Goal: Check status: Check status

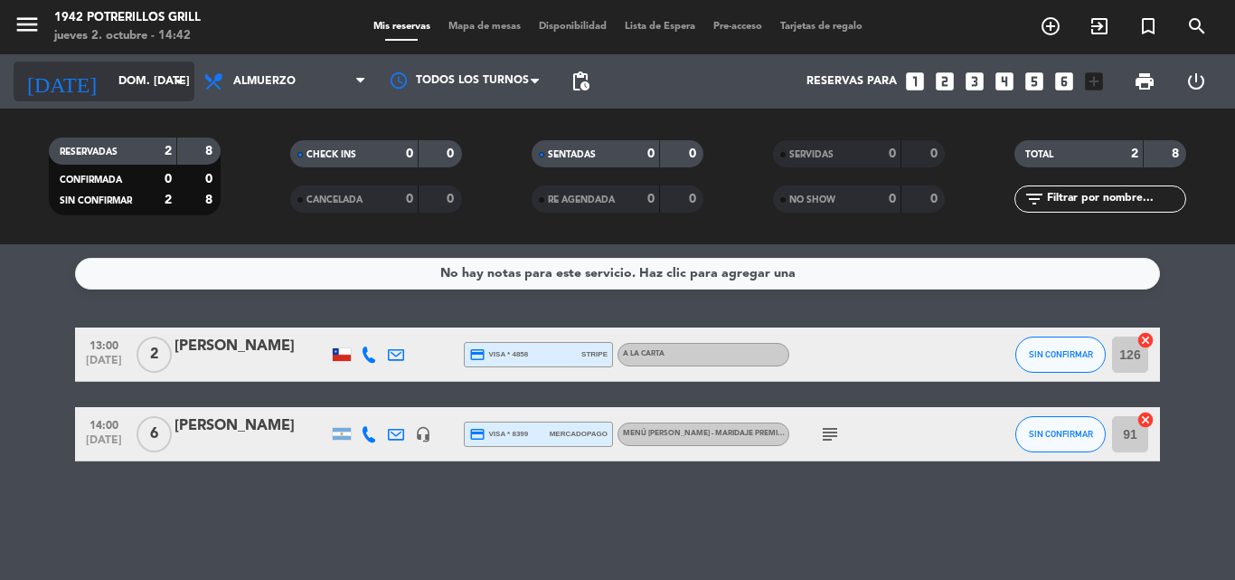
click at [163, 80] on input "dom. [DATE]" at bounding box center [185, 81] width 153 height 31
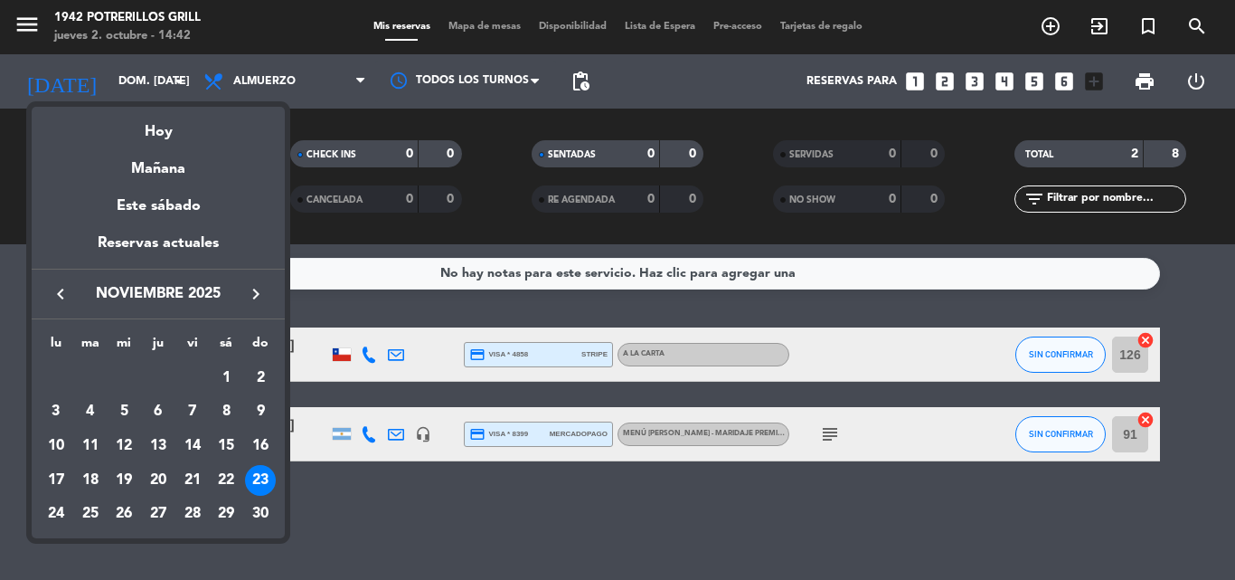
click at [58, 283] on icon "keyboard_arrow_left" at bounding box center [61, 294] width 22 height 22
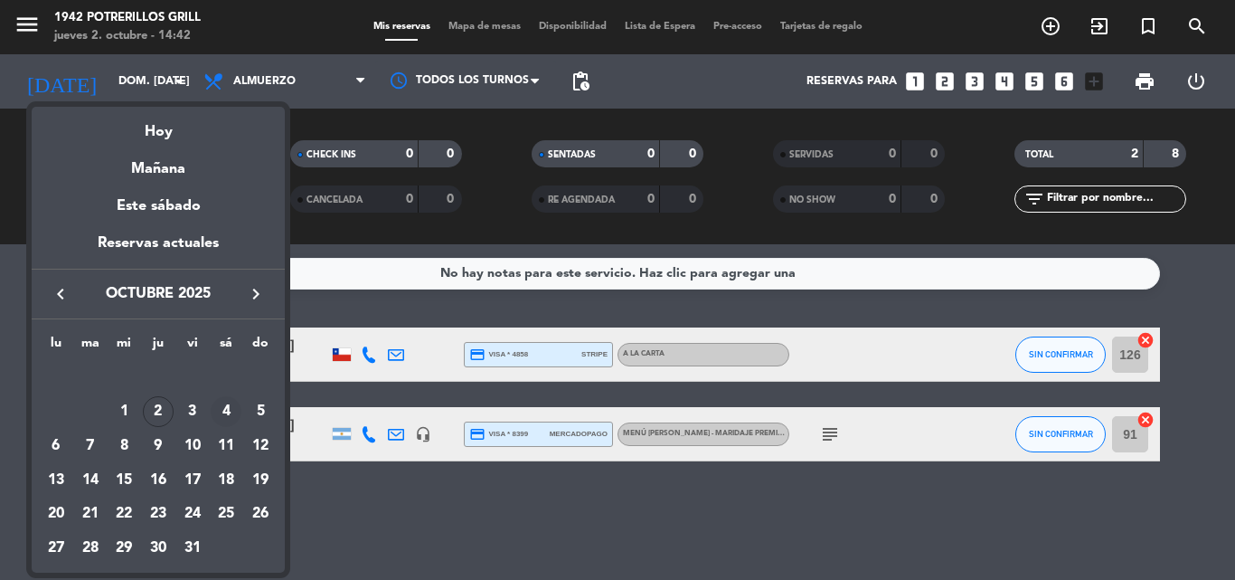
click at [216, 409] on div "4" at bounding box center [226, 411] width 31 height 31
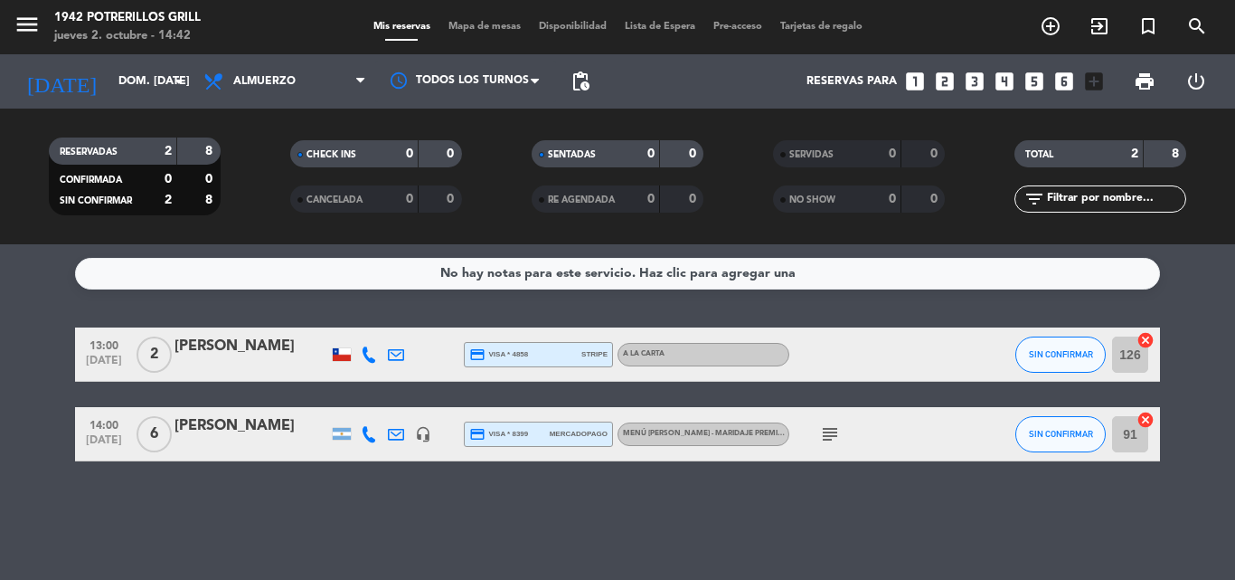
type input "sáb. [DATE]"
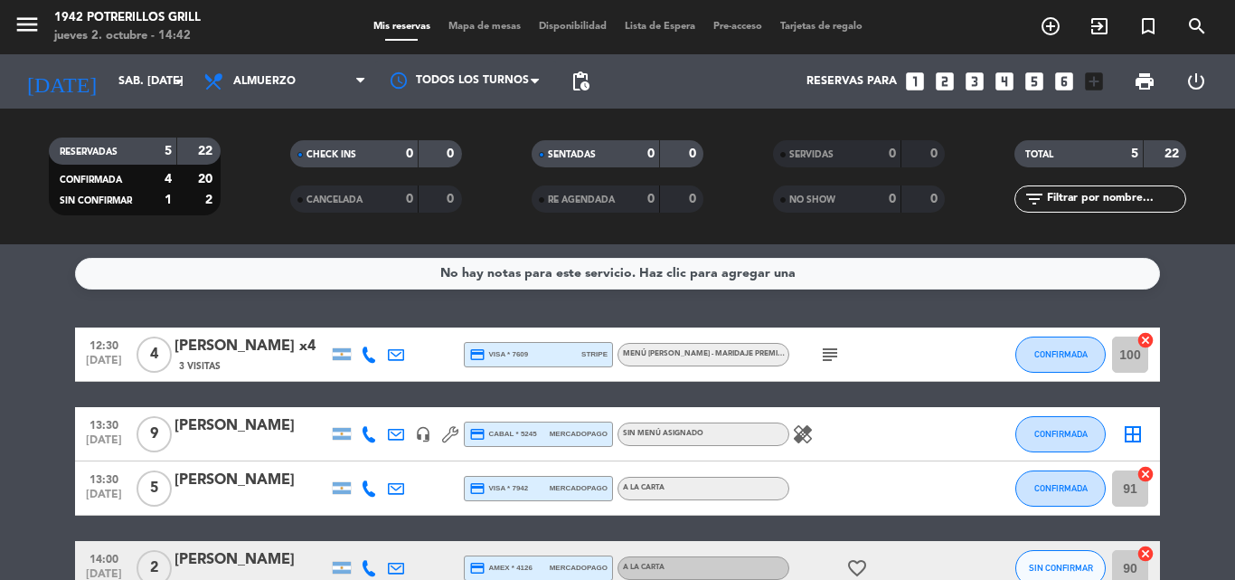
click at [828, 358] on icon "subject" at bounding box center [830, 355] width 22 height 22
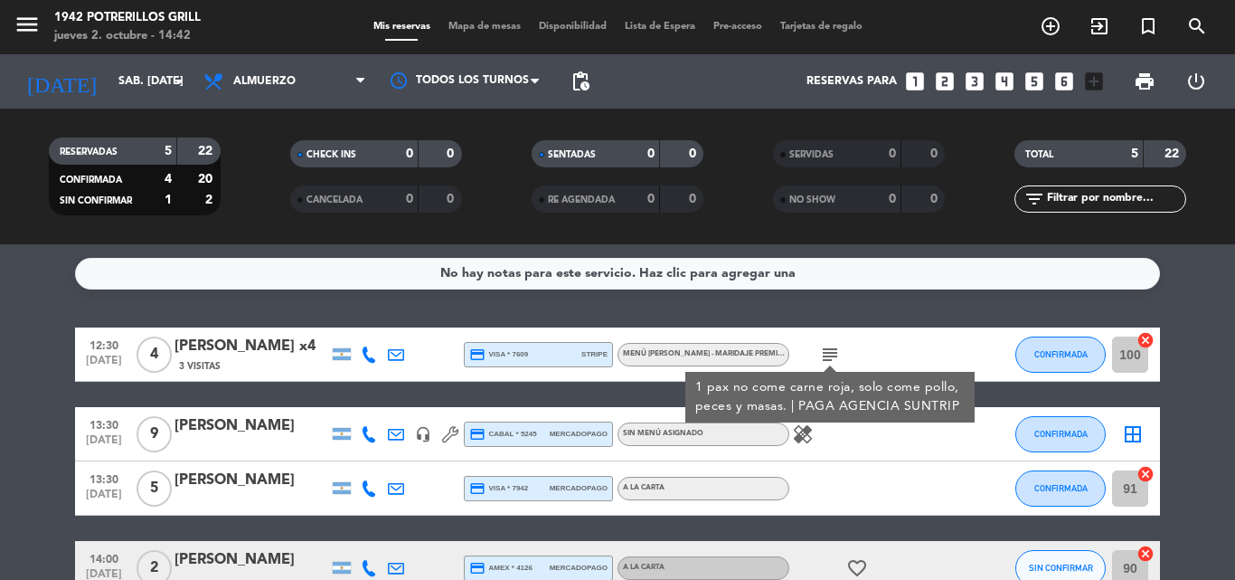
click at [828, 358] on icon "subject" at bounding box center [830, 355] width 22 height 22
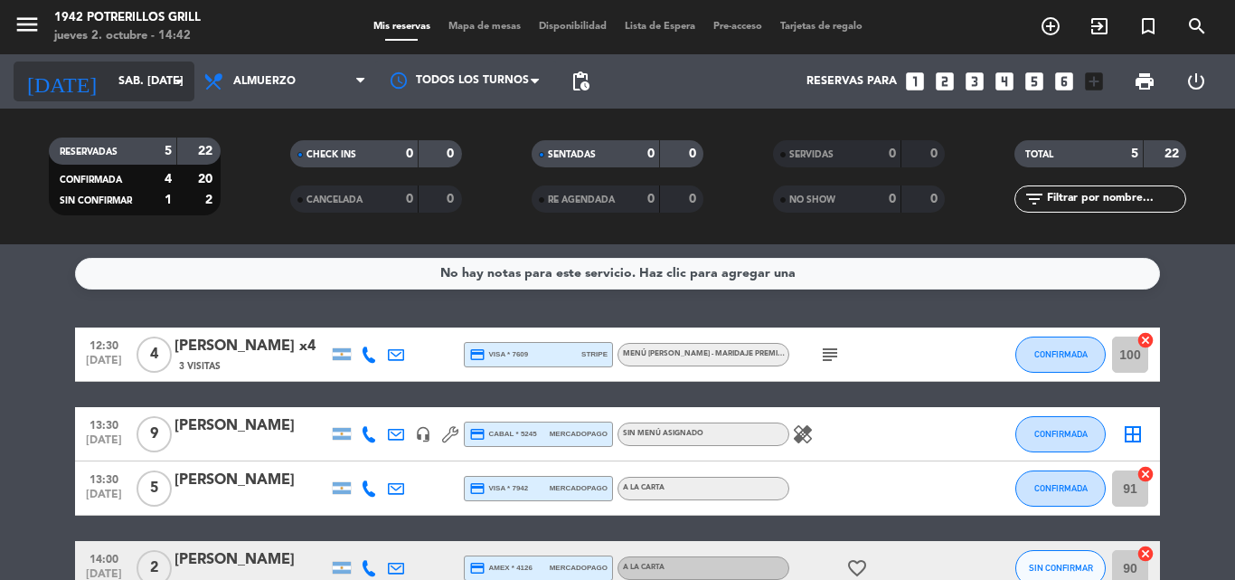
click at [109, 82] on input "sáb. [DATE]" at bounding box center [185, 81] width 153 height 31
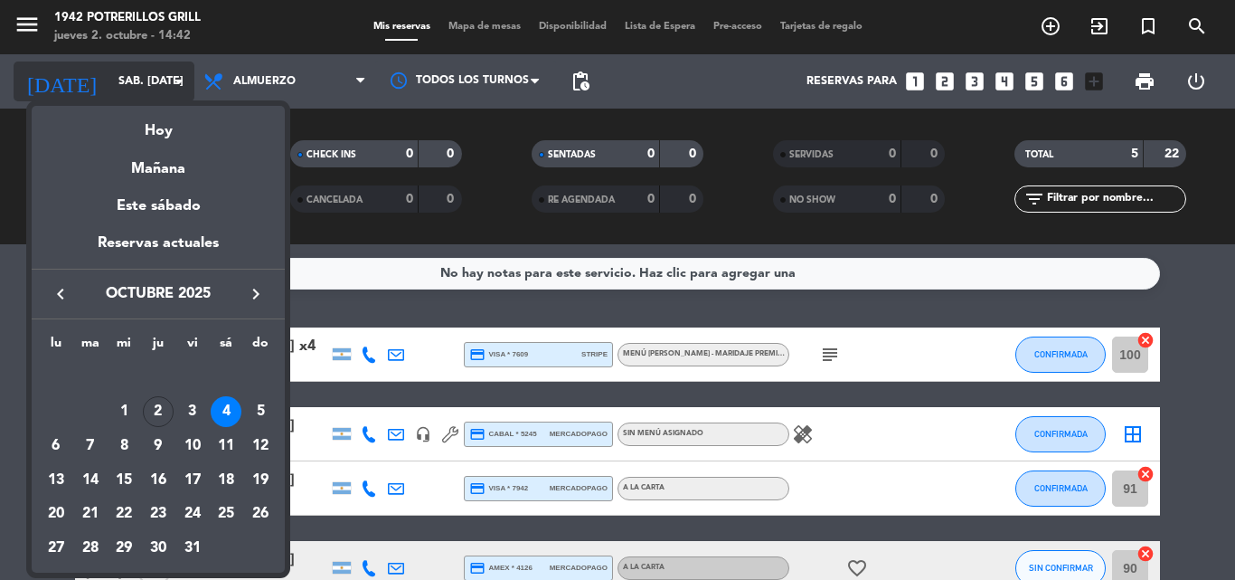
click at [105, 82] on div at bounding box center [617, 290] width 1235 height 580
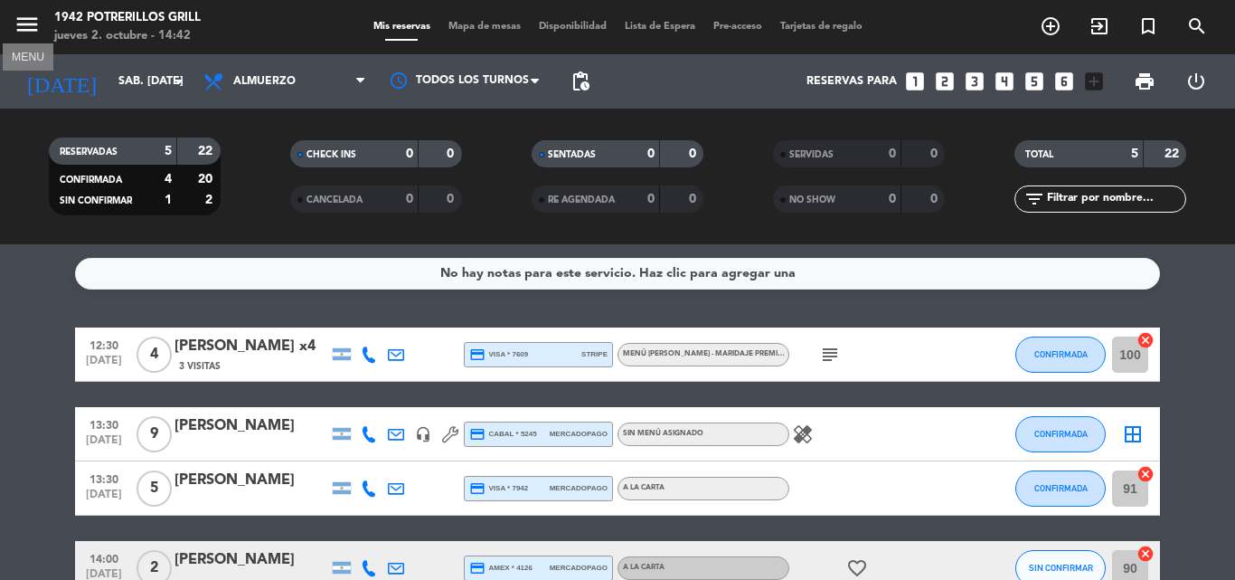
click at [24, 21] on icon "menu" at bounding box center [27, 24] width 27 height 27
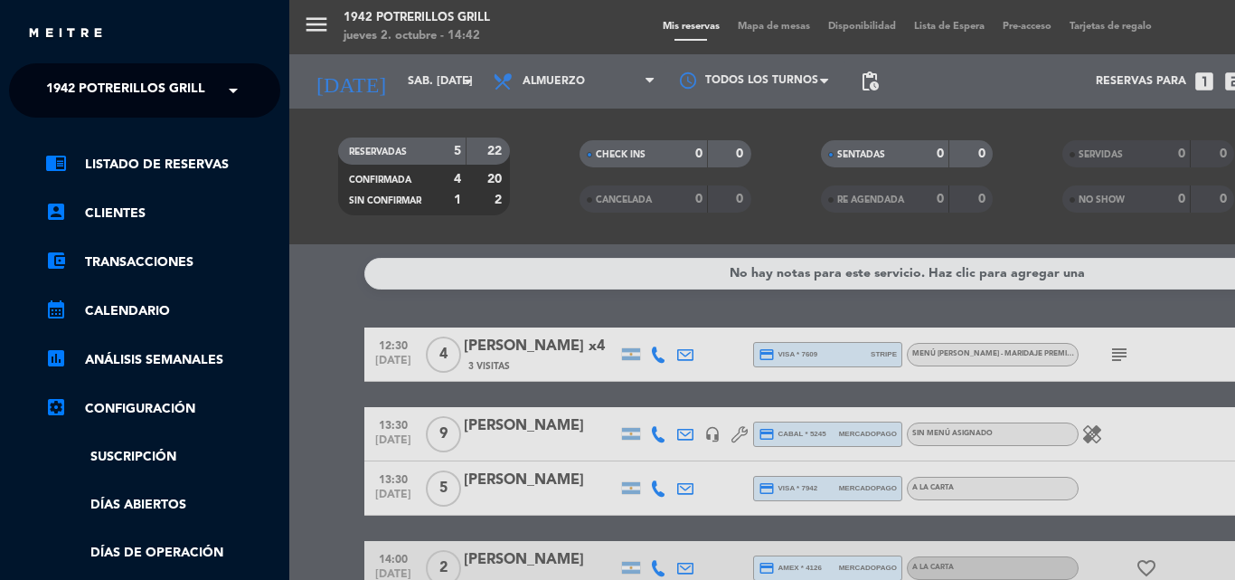
click at [147, 75] on span "1942 Potrerillos Grill" at bounding box center [125, 90] width 159 height 38
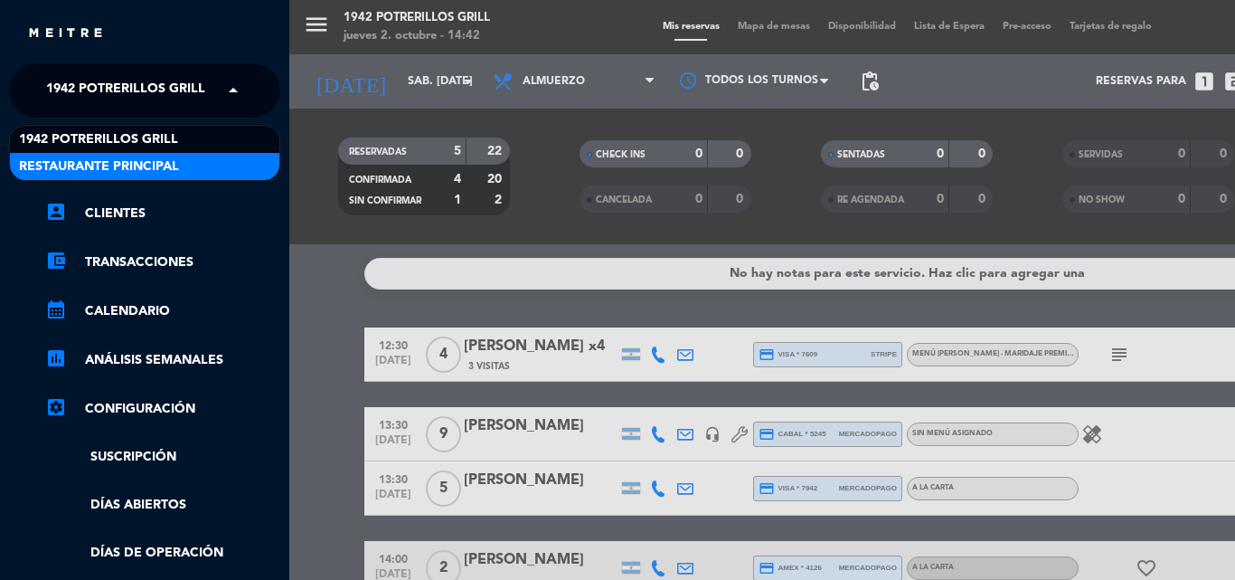
click at [110, 156] on span "Restaurante Principal" at bounding box center [99, 166] width 160 height 21
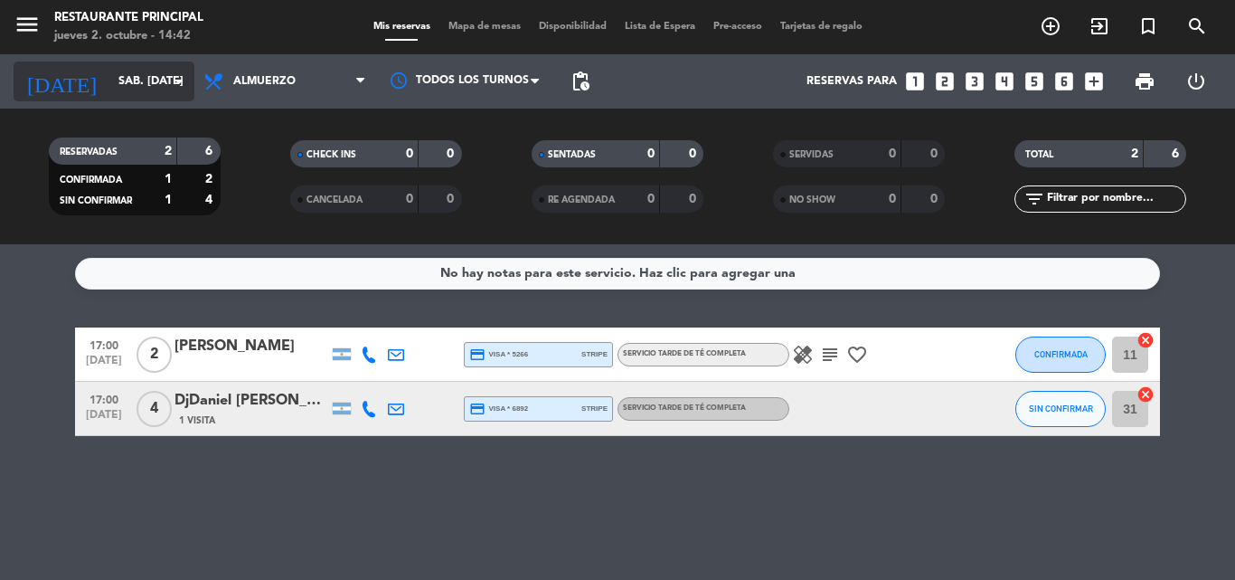
click at [136, 81] on input "sáb. [DATE]" at bounding box center [185, 81] width 153 height 31
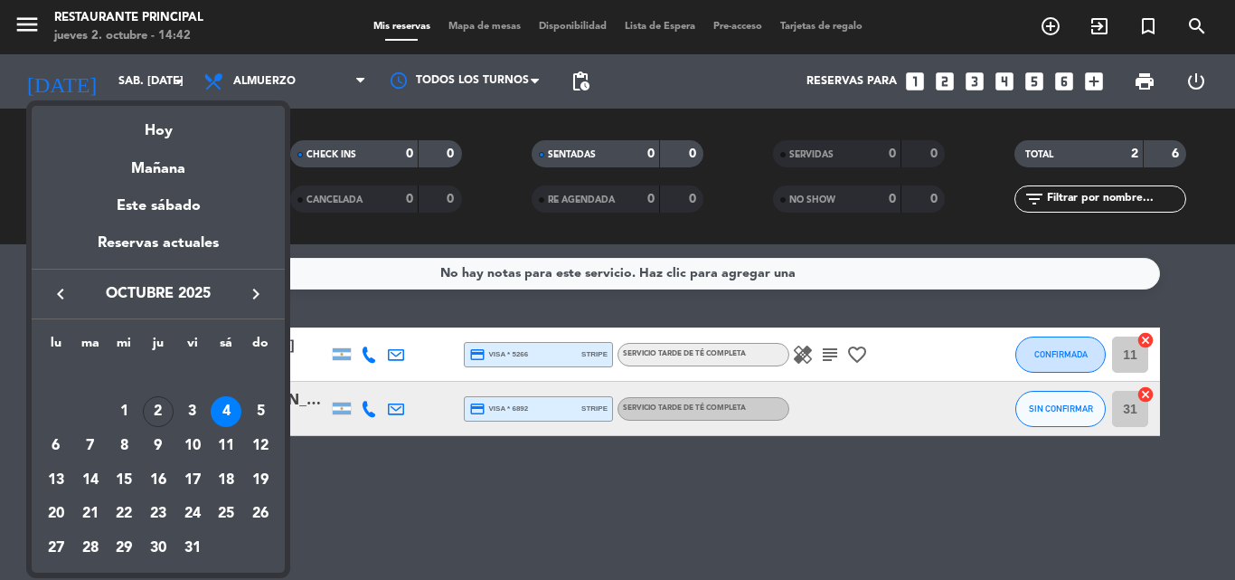
click at [37, 15] on div at bounding box center [617, 290] width 1235 height 580
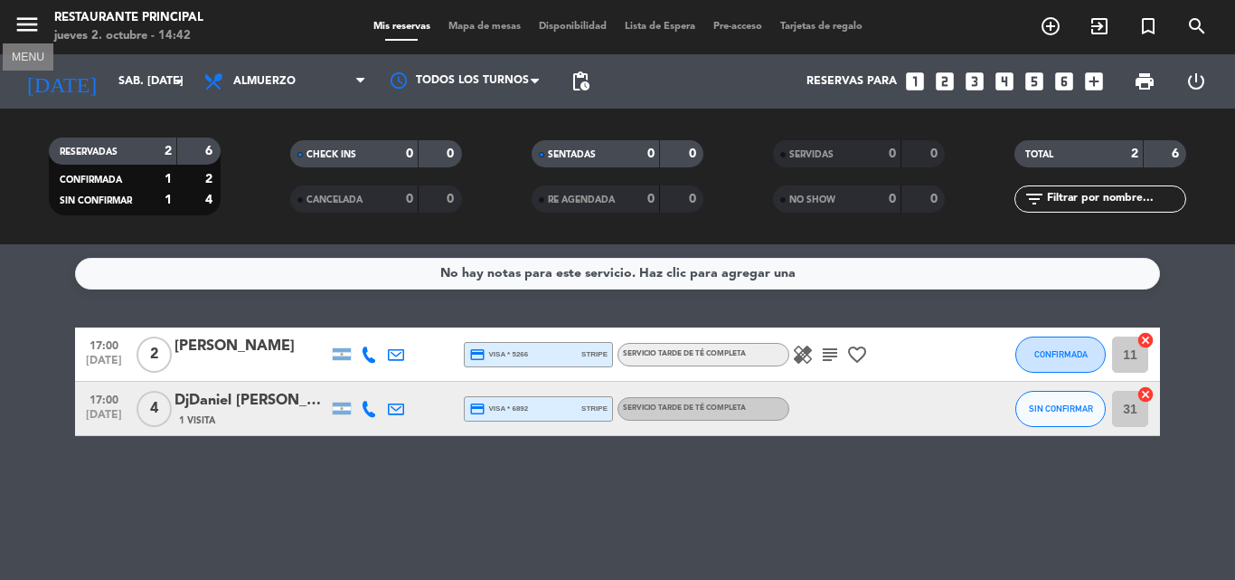
click at [35, 22] on icon "menu" at bounding box center [27, 24] width 27 height 27
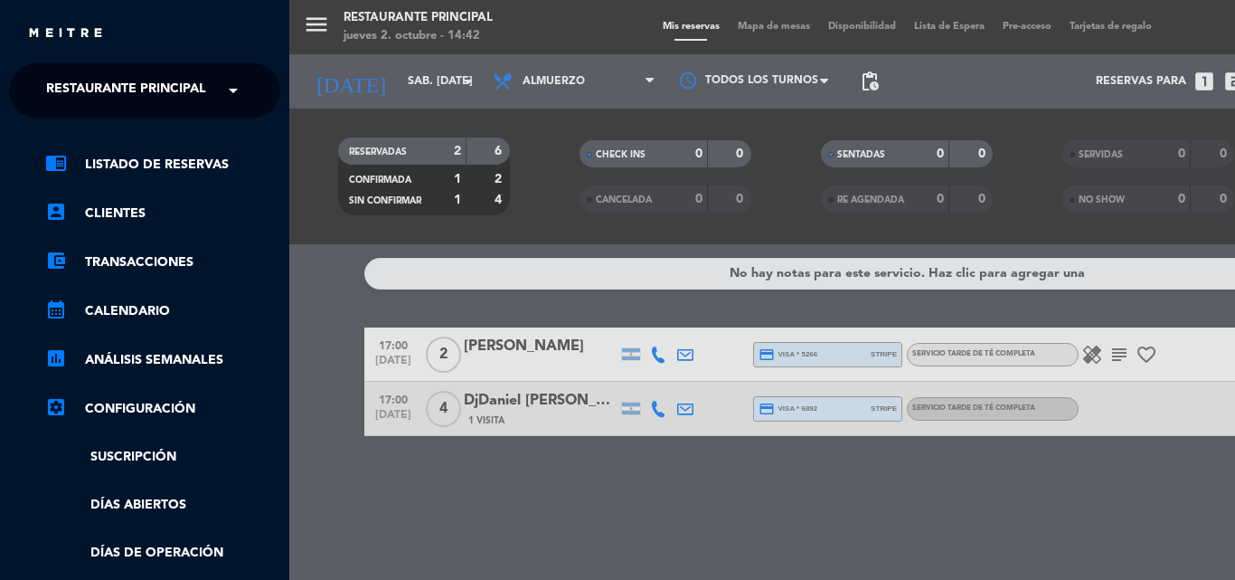
click at [170, 89] on span "Restaurante Principal" at bounding box center [126, 90] width 160 height 38
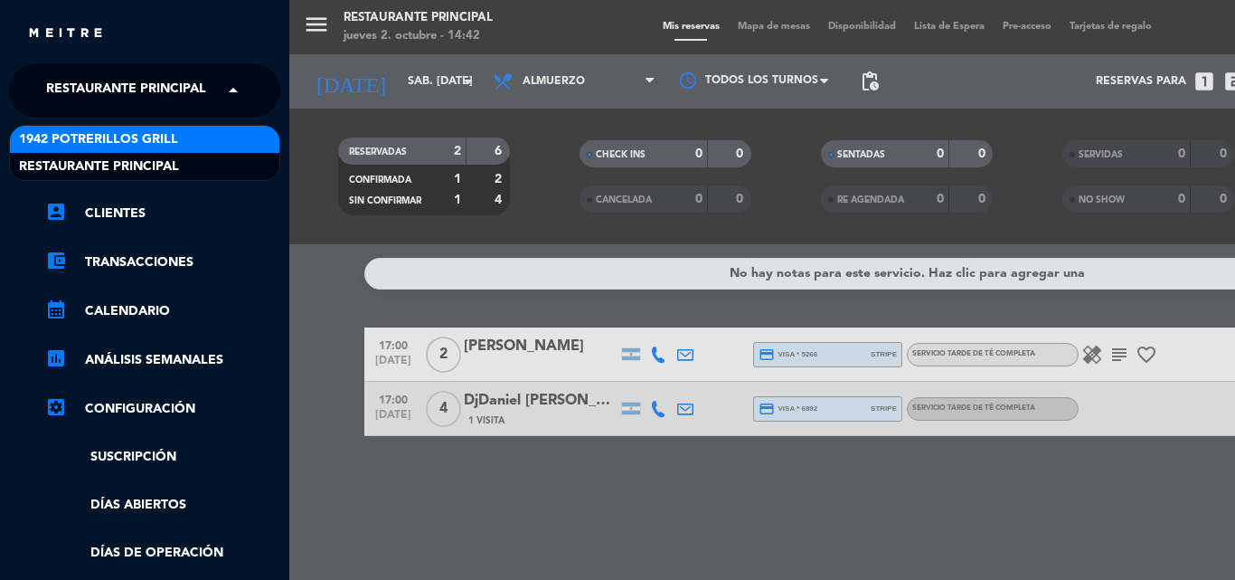
click at [150, 138] on span "1942 Potrerillos Grill" at bounding box center [98, 139] width 159 height 21
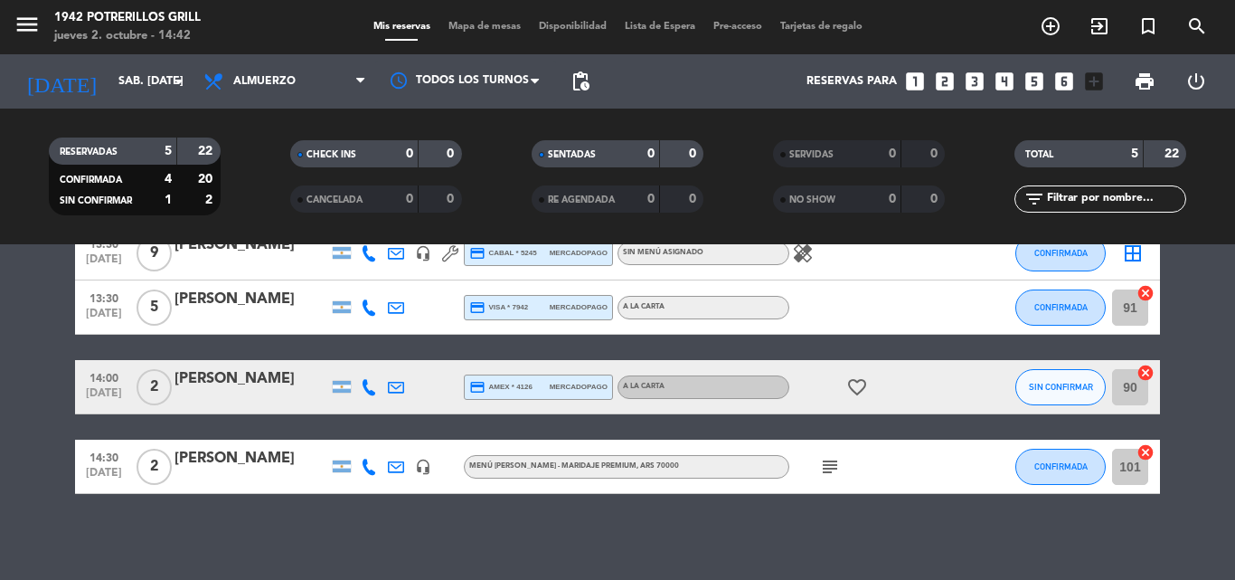
scroll to position [185, 0]
